Goal: Information Seeking & Learning: Learn about a topic

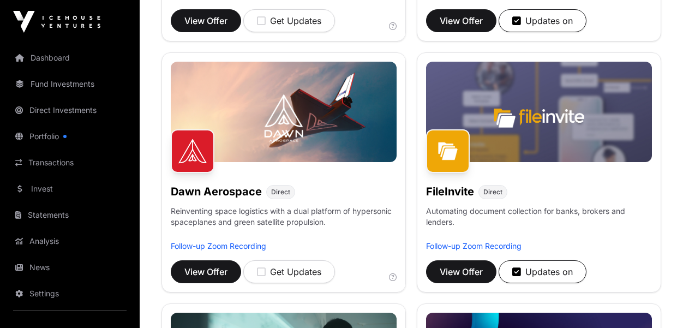
scroll to position [393, 0]
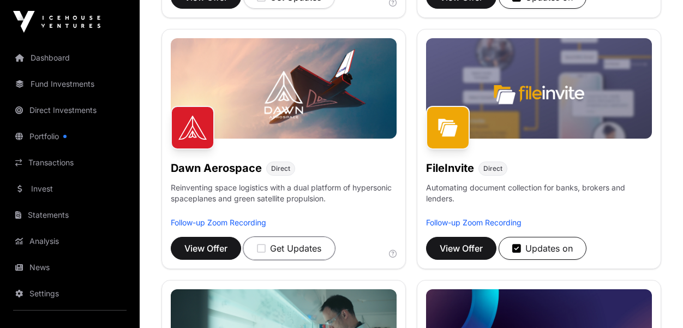
click at [286, 255] on div "Get Updates" at bounding box center [289, 248] width 64 height 13
click at [259, 135] on img at bounding box center [284, 88] width 226 height 100
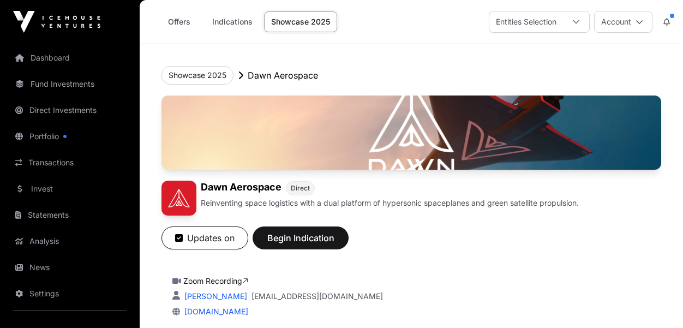
click at [228, 312] on link "[DOMAIN_NAME]" at bounding box center [214, 310] width 68 height 9
